Goal: Complete application form

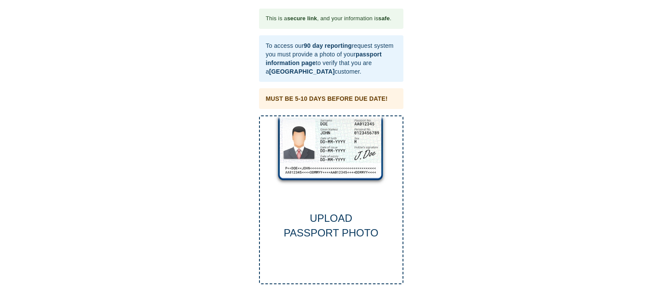
click at [337, 157] on div "UPLOAD PASSPORT PHOTO" at bounding box center [331, 199] width 144 height 169
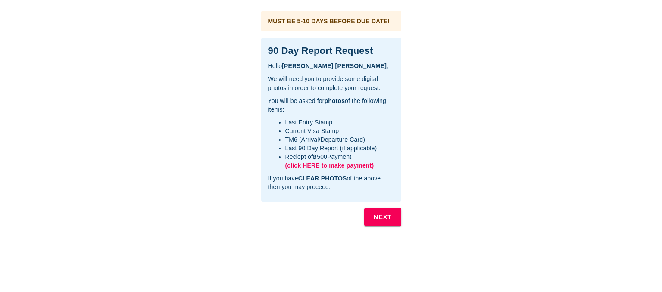
click at [387, 221] on b "NEXT" at bounding box center [382, 217] width 18 height 11
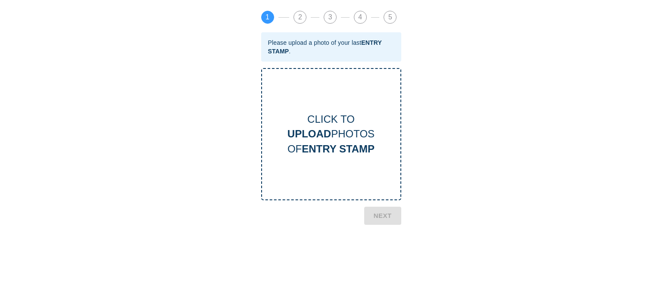
click at [337, 123] on div "CLICK TO UPLOAD PHOTOS OF ENTRY STAMP" at bounding box center [331, 134] width 138 height 44
click at [382, 261] on b "NEXT" at bounding box center [382, 261] width 18 height 11
click at [337, 146] on b "CURRENT VISA" at bounding box center [338, 149] width 78 height 12
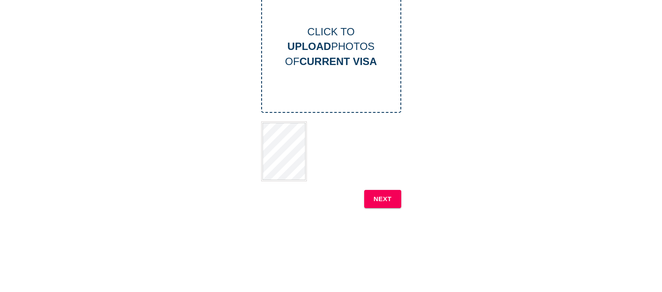
scroll to position [90, 0]
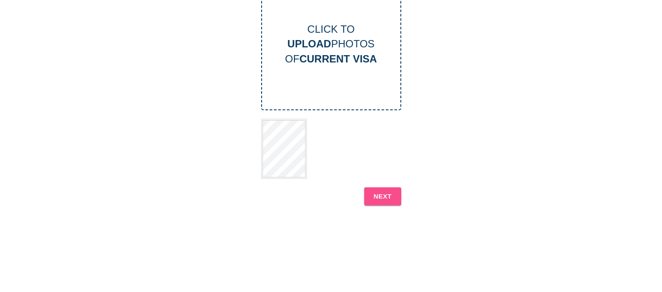
click at [382, 194] on b "NEXT" at bounding box center [382, 196] width 18 height 11
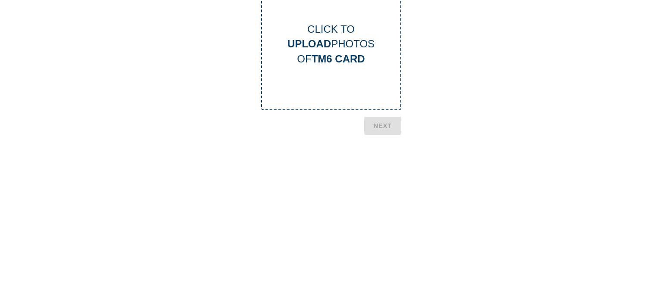
click at [338, 59] on b "TM6 CARD" at bounding box center [337, 59] width 53 height 12
click at [388, 172] on b "NEXT" at bounding box center [382, 171] width 18 height 11
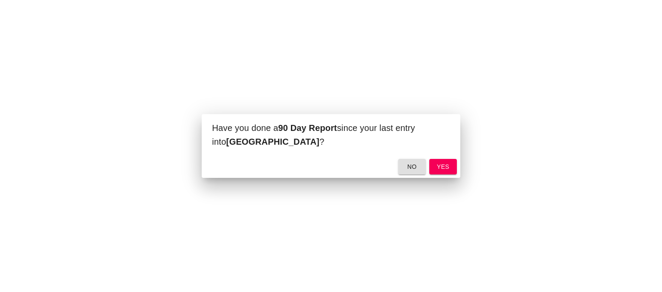
click at [439, 166] on span "yes" at bounding box center [443, 167] width 14 height 11
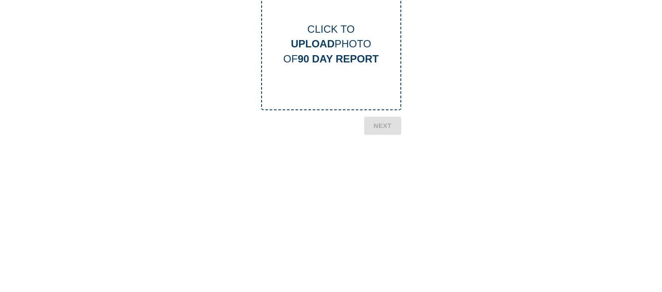
click at [312, 43] on b "UPLOAD" at bounding box center [313, 44] width 44 height 12
click at [381, 156] on b "NEXT" at bounding box center [382, 160] width 18 height 11
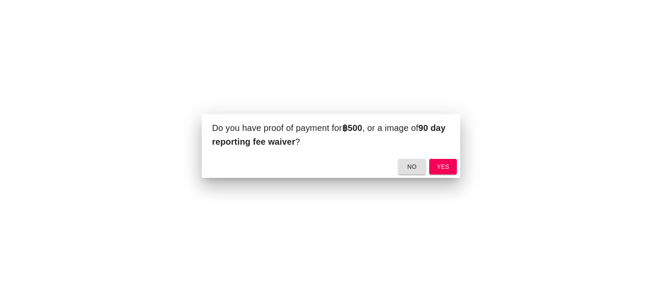
click at [407, 169] on span "no" at bounding box center [412, 167] width 14 height 11
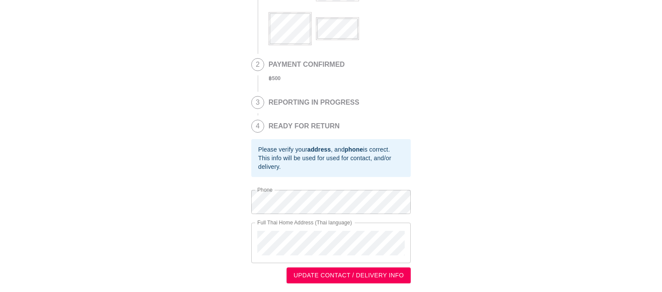
scroll to position [117, 0]
click at [629, 72] on div "This is a secure link , and your information is safe . 1 90 DAY REPORT REQUESTE…" at bounding box center [331, 90] width 644 height 387
